Goal: Information Seeking & Learning: Learn about a topic

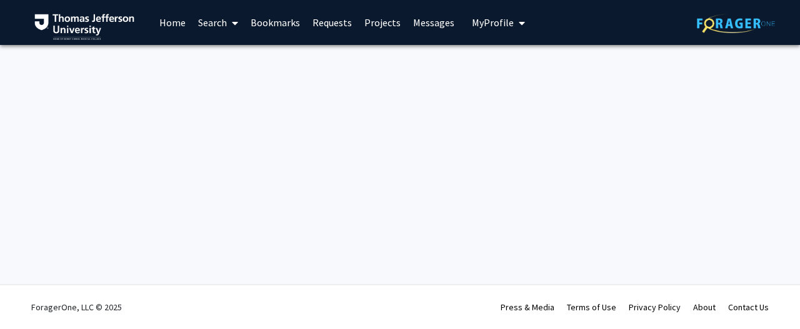
click at [236, 34] on span at bounding box center [232, 23] width 11 height 44
click at [245, 60] on span "Faculty/Staff" at bounding box center [238, 57] width 92 height 25
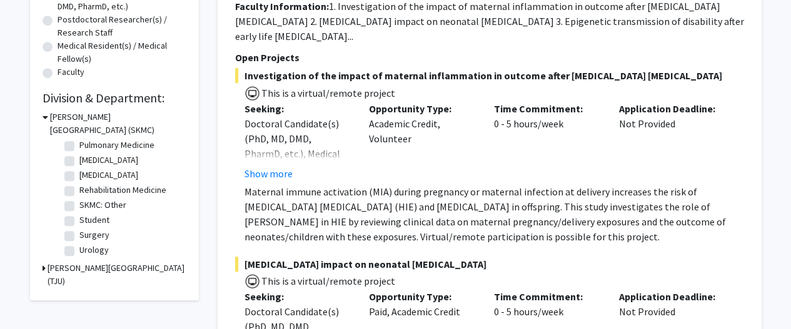
scroll to position [586, 0]
click at [79, 234] on label "Surgery" at bounding box center [94, 235] width 30 height 13
click at [79, 234] on input "Surgery" at bounding box center [83, 233] width 8 height 8
checkbox input "true"
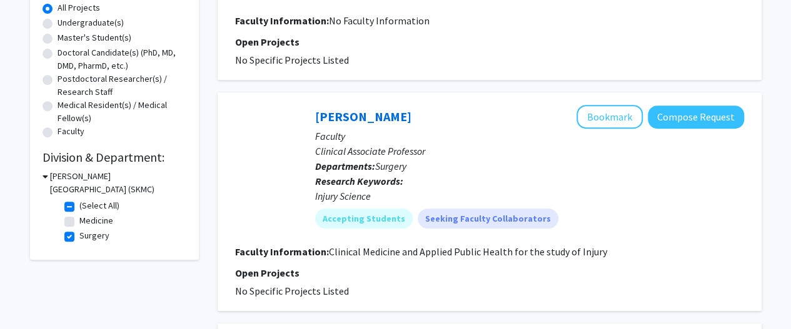
scroll to position [236, 0]
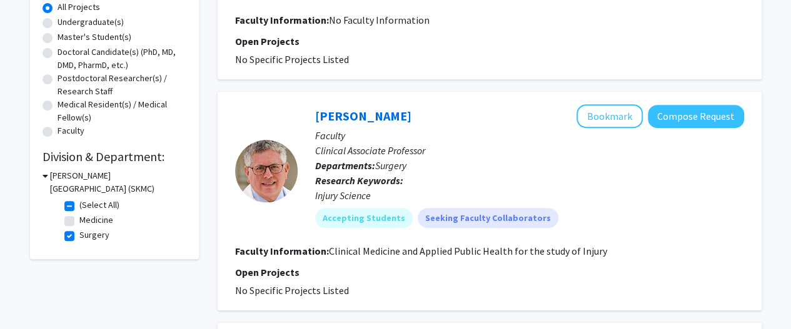
click at [79, 206] on label "(Select All)" at bounding box center [99, 205] width 40 height 13
click at [79, 206] on input "(Select All)" at bounding box center [83, 203] width 8 height 8
checkbox input "false"
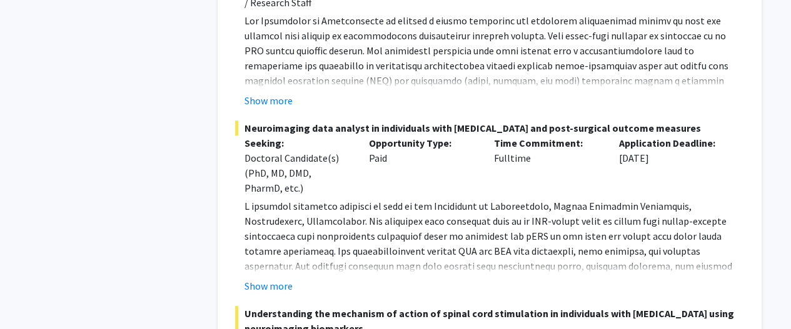
scroll to position [2534, 0]
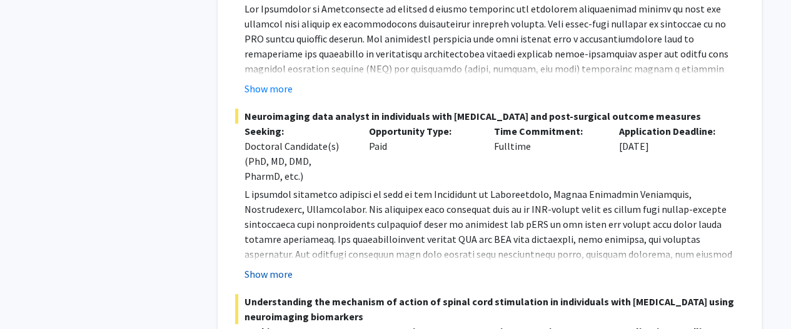
click at [277, 278] on button "Show more" at bounding box center [268, 274] width 48 height 15
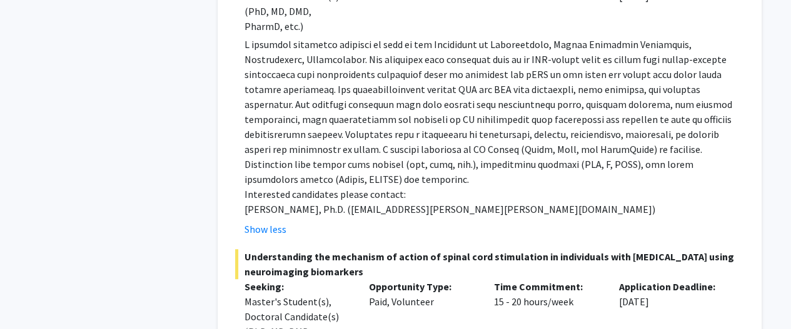
scroll to position [2686, 0]
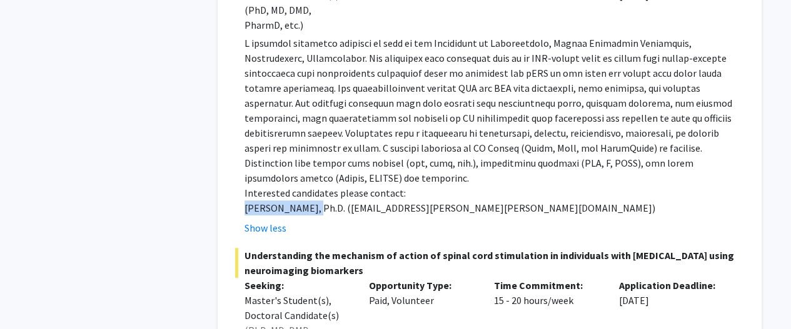
drag, startPoint x: 243, startPoint y: 196, endPoint x: 309, endPoint y: 192, distance: 65.7
click at [309, 192] on fg-read-more "Interested candidates please contact: [PERSON_NAME], Ph.D. ([EMAIL_ADDRESS][PER…" at bounding box center [489, 136] width 509 height 200
copy p "[PERSON_NAME],"
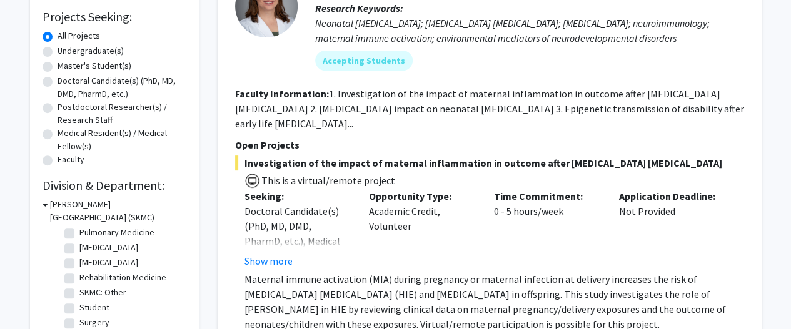
scroll to position [207, 0]
click at [457, 129] on section "Faculty Information: 1. Investigation of the impact of maternal inflammation in…" at bounding box center [489, 108] width 509 height 45
click at [433, 142] on p "Open Projects" at bounding box center [489, 144] width 509 height 15
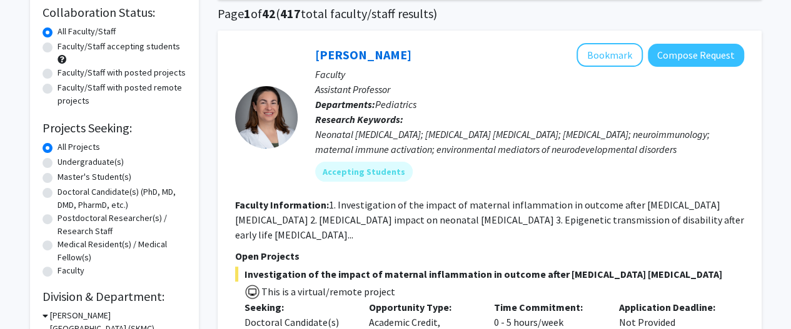
scroll to position [95, 0]
click at [52, 194] on div "Doctoral Candidate(s) (PhD, MD, DMD, PharmD, etc.)" at bounding box center [114, 199] width 144 height 26
click at [57, 197] on label "Doctoral Candidate(s) (PhD, MD, DMD, PharmD, etc.)" at bounding box center [121, 199] width 129 height 26
click at [57, 194] on input "Doctoral Candidate(s) (PhD, MD, DMD, PharmD, etc.)" at bounding box center [61, 190] width 8 height 8
radio input "true"
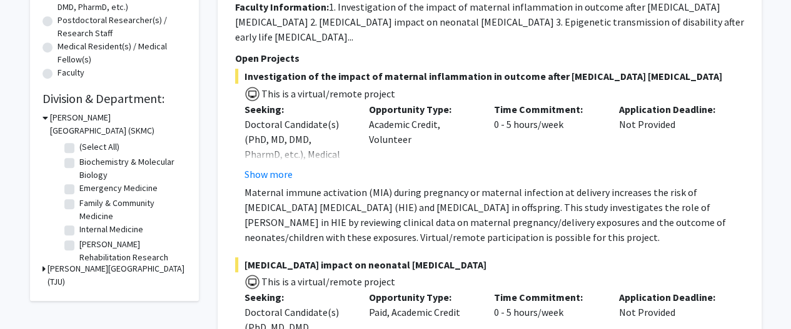
click at [79, 152] on label "(Select All)" at bounding box center [99, 147] width 40 height 13
click at [79, 149] on input "(Select All)" at bounding box center [83, 145] width 8 height 8
checkbox input "true"
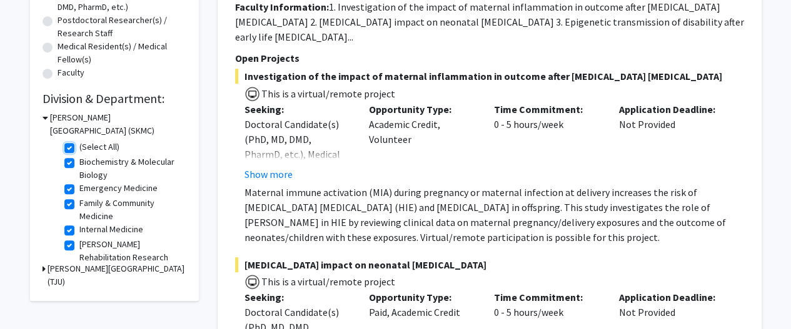
checkbox input "true"
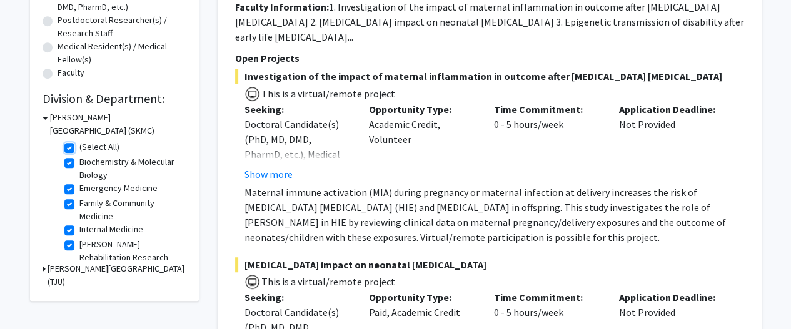
checkbox input "true"
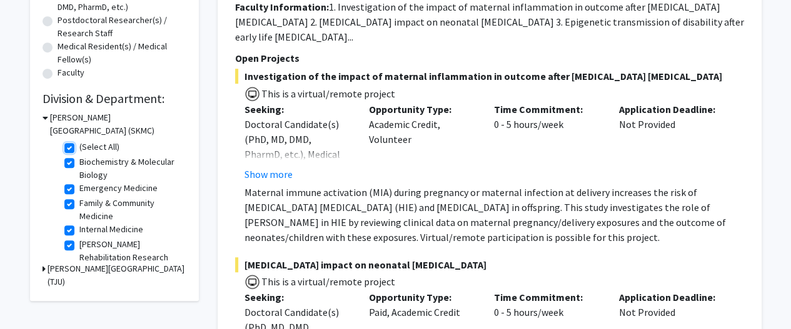
checkbox input "true"
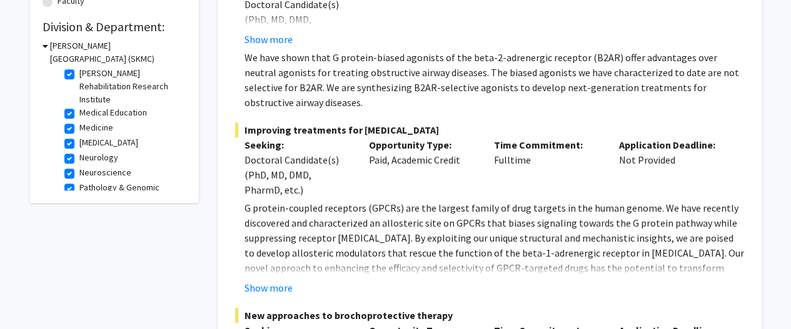
scroll to position [371, 0]
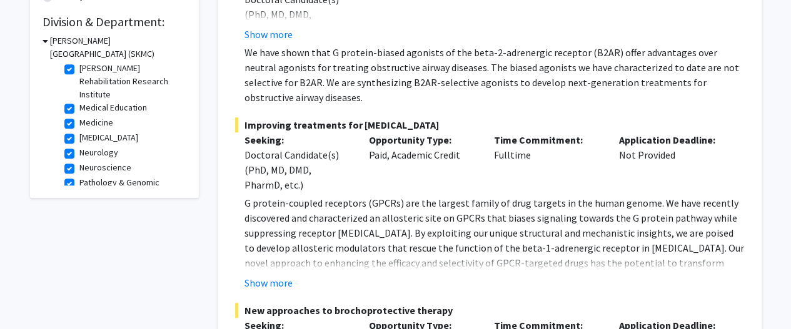
click at [79, 111] on label "Medical Education" at bounding box center [112, 107] width 67 height 13
click at [79, 109] on input "Medical Education" at bounding box center [83, 105] width 8 height 8
checkbox input "false"
checkbox input "true"
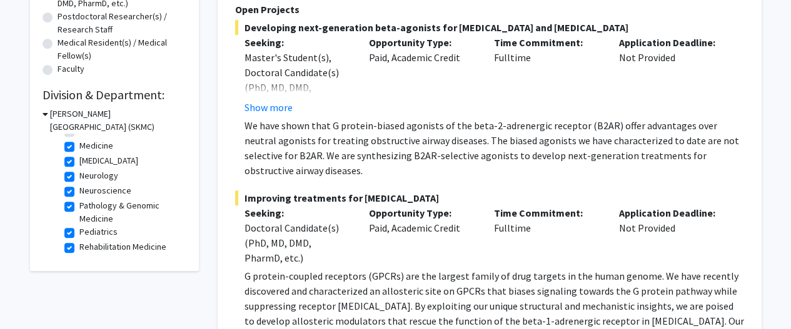
scroll to position [316, 0]
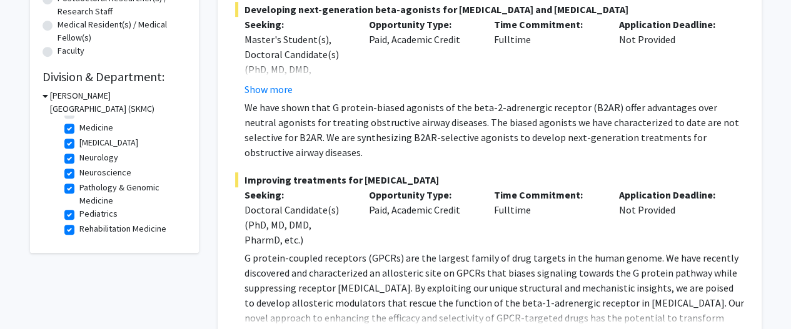
click at [79, 189] on label "Pathology & Genomic Medicine" at bounding box center [131, 194] width 104 height 26
click at [79, 189] on input "Pathology & Genomic Medicine" at bounding box center [83, 185] width 8 height 8
checkbox input "false"
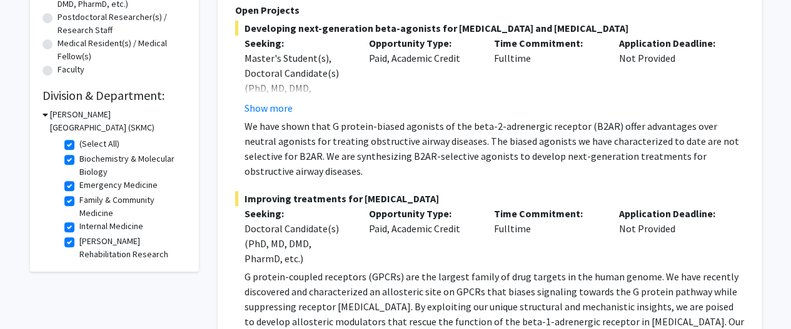
scroll to position [296, 0]
click at [79, 159] on label "Biochemistry & Molecular Biology" at bounding box center [131, 166] width 104 height 26
click at [79, 159] on input "Biochemistry & Molecular Biology" at bounding box center [83, 157] width 8 height 8
checkbox input "false"
checkbox input "true"
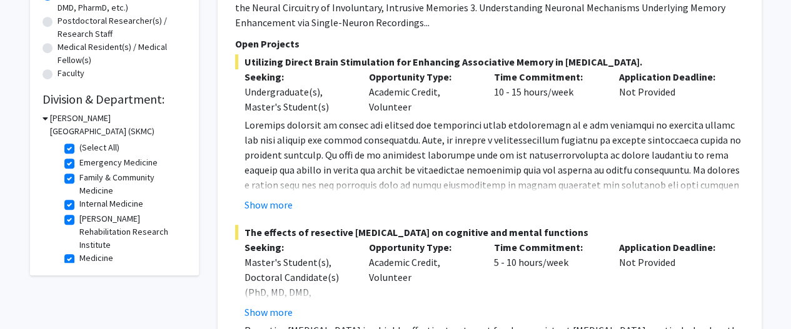
scroll to position [295, 0]
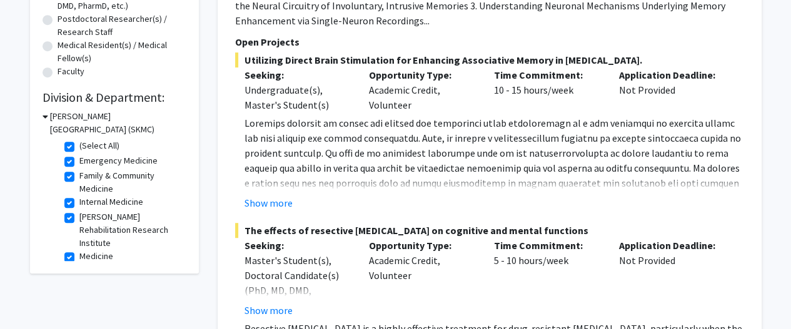
click at [79, 204] on label "Internal Medicine" at bounding box center [111, 202] width 64 height 13
click at [79, 204] on input "Internal Medicine" at bounding box center [83, 200] width 8 height 8
checkbox input "false"
checkbox input "true"
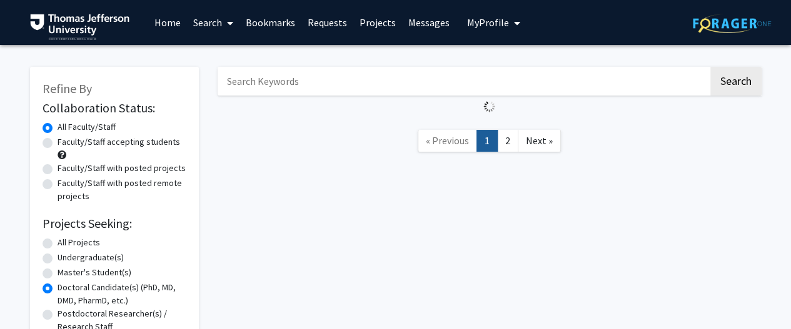
scroll to position [305, 0]
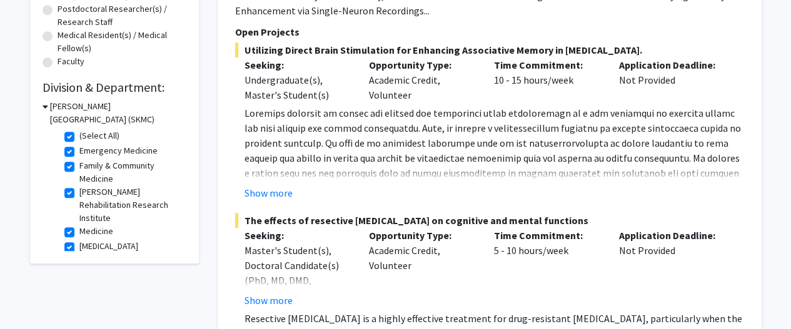
click at [71, 210] on fg-checkbox "[PERSON_NAME] Rehabilitation Research Institute [PERSON_NAME][GEOGRAPHIC_DATA]" at bounding box center [123, 205] width 119 height 39
click at [79, 194] on label "[PERSON_NAME] Rehabilitation Research Institute" at bounding box center [131, 205] width 104 height 39
click at [79, 194] on input "[PERSON_NAME] Rehabilitation Research Institute" at bounding box center [83, 190] width 8 height 8
checkbox input "false"
checkbox input "true"
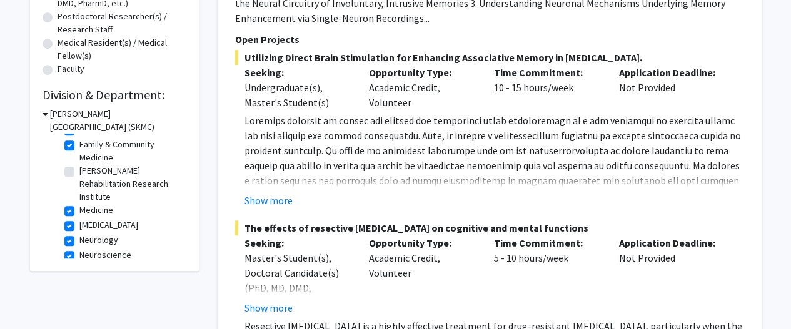
scroll to position [18, 0]
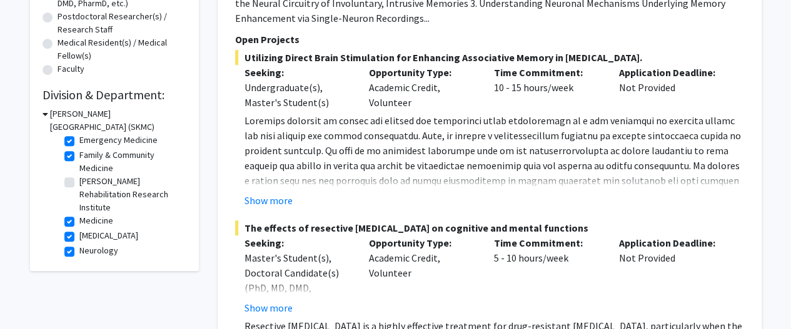
click at [79, 156] on label "Family & Community Medicine" at bounding box center [131, 162] width 104 height 26
click at [79, 156] on input "Family & Community Medicine" at bounding box center [83, 153] width 8 height 8
checkbox input "false"
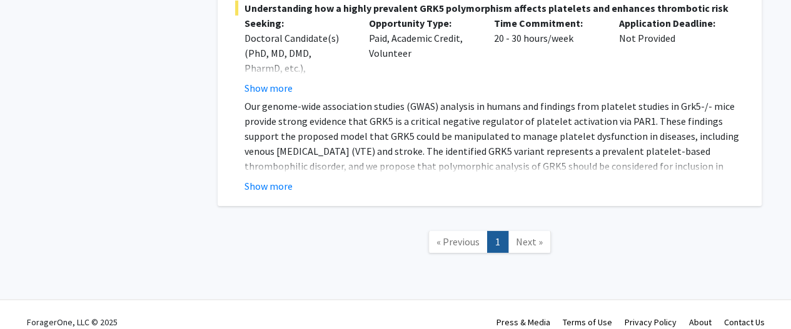
scroll to position [6699, 0]
click at [531, 236] on span "Next »" at bounding box center [529, 242] width 27 height 12
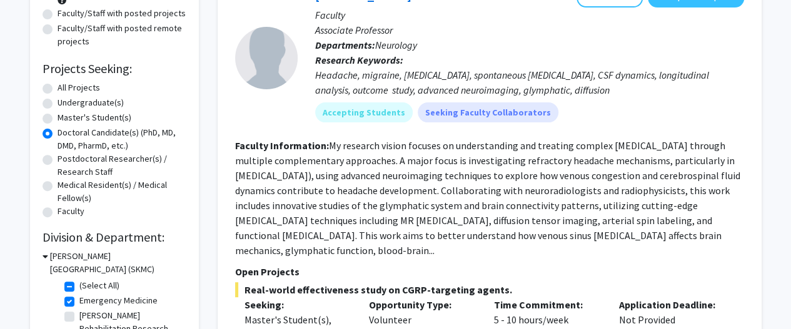
scroll to position [0, 0]
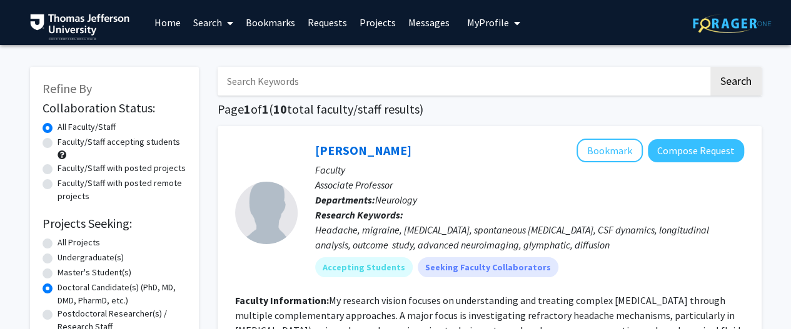
click at [57, 144] on label "Faculty/Staff accepting students" at bounding box center [118, 142] width 122 height 13
click at [57, 144] on input "Faculty/Staff accepting students" at bounding box center [61, 140] width 8 height 8
radio input "true"
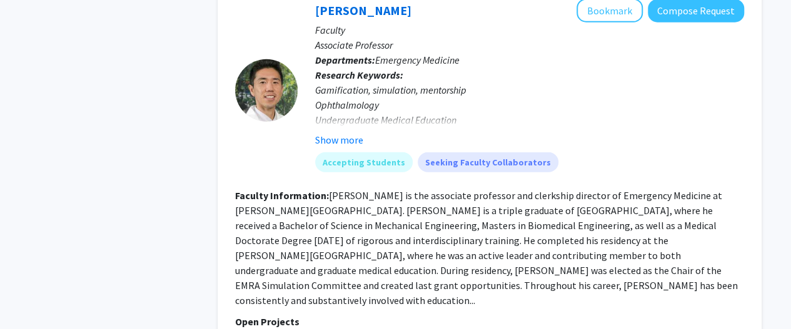
scroll to position [1712, 0]
